Goal: Information Seeking & Learning: Find specific fact

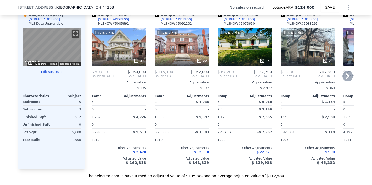
scroll to position [548, 0]
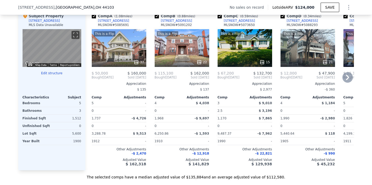
drag, startPoint x: 127, startPoint y: 26, endPoint x: 98, endPoint y: 26, distance: 28.9
click at [98, 26] on div "Comp A ( 1.08 miles) [STREET_ADDRESS][GEOGRAPHIC_DATA] # 5085691" at bounding box center [119, 21] width 55 height 16
copy div "[STREET_ADDRESS]"
click at [144, 27] on div "Comp A ( 1.08 miles) [STREET_ADDRESS][GEOGRAPHIC_DATA] # 5085691" at bounding box center [119, 21] width 55 height 16
click at [116, 23] on div "[STREET_ADDRESS]" at bounding box center [113, 21] width 31 height 4
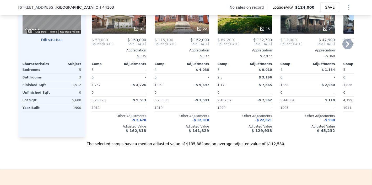
scroll to position [578, 0]
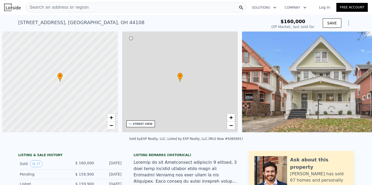
scroll to position [0, 2]
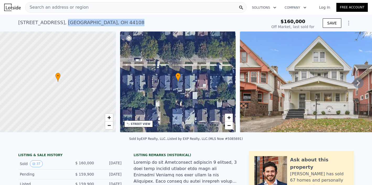
drag, startPoint x: 62, startPoint y: 21, endPoint x: 108, endPoint y: 24, distance: 45.5
click at [108, 24] on div "9106 Columbia Ave , Cleveland , OH 44108" at bounding box center [81, 22] width 126 height 7
copy div "Cleveland , OH 44108"
